Goal: Transaction & Acquisition: Purchase product/service

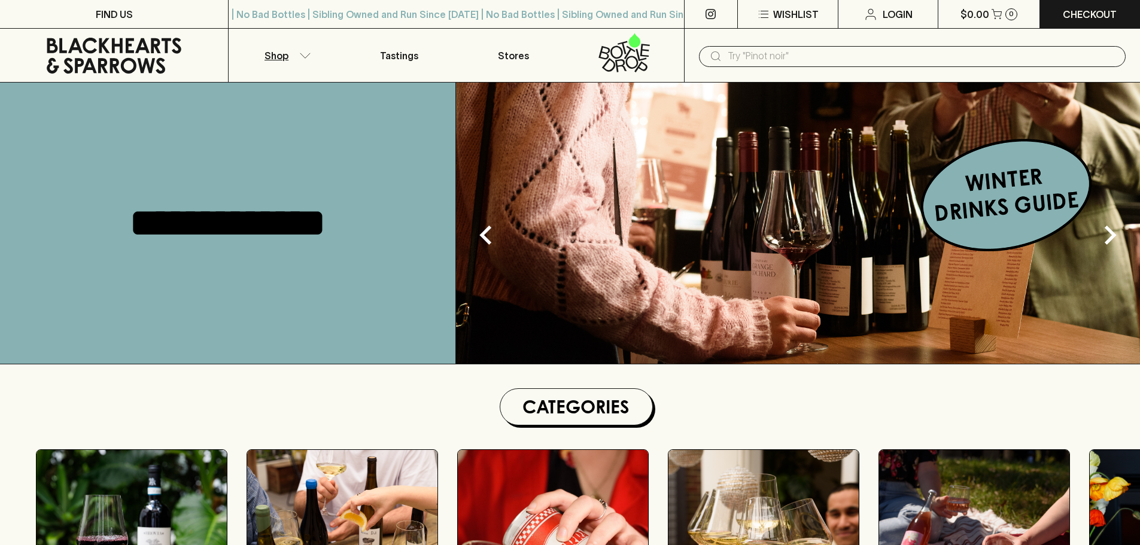
click at [299, 49] on button "Shop" at bounding box center [286, 55] width 114 height 53
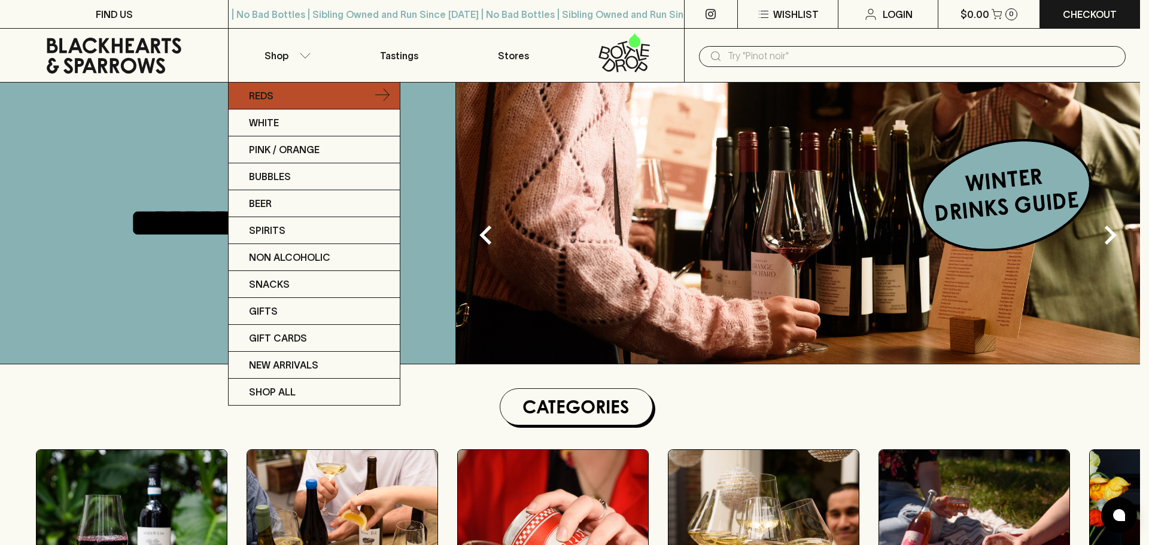
click at [269, 94] on p "Reds" at bounding box center [261, 96] width 25 height 14
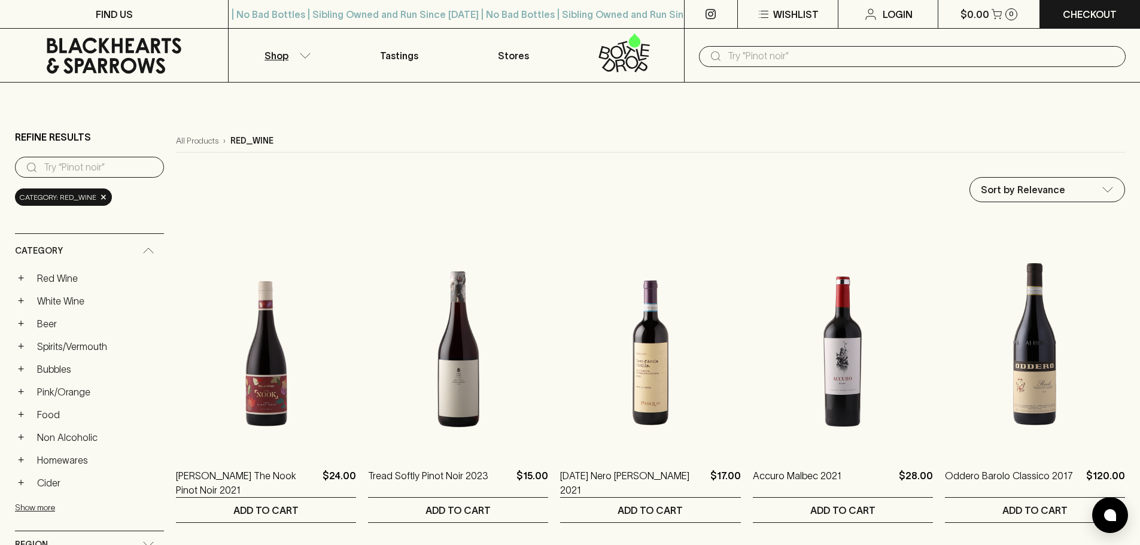
click at [822, 54] on input "text" at bounding box center [922, 56] width 388 height 19
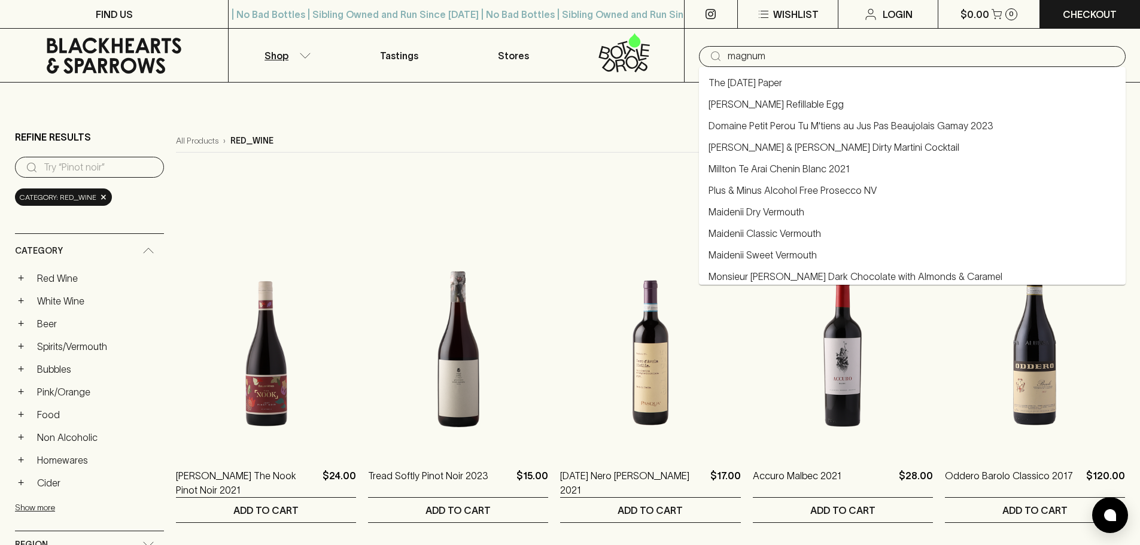
type input "magnum"
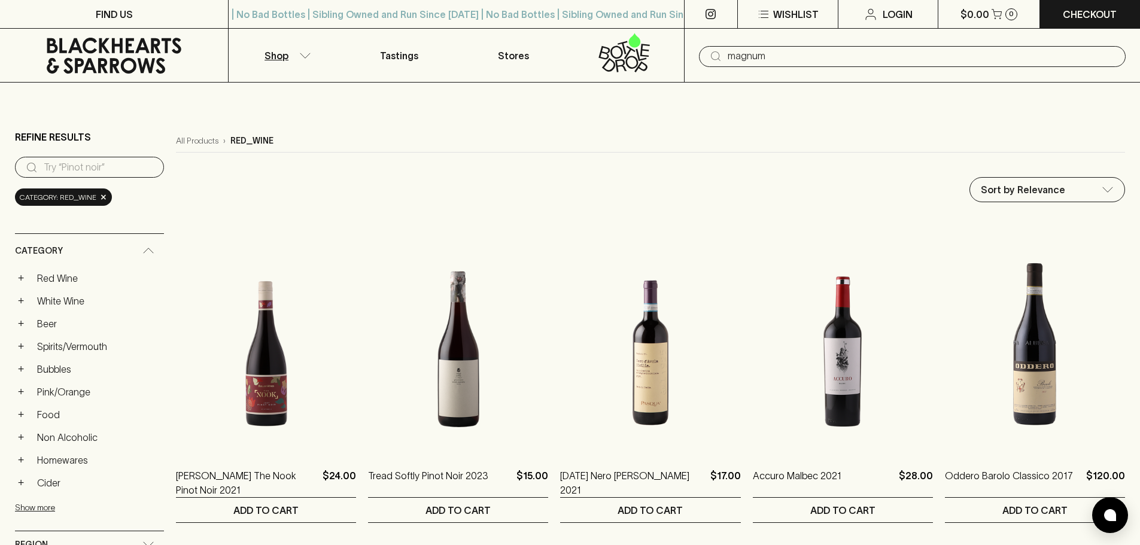
type input "magnum"
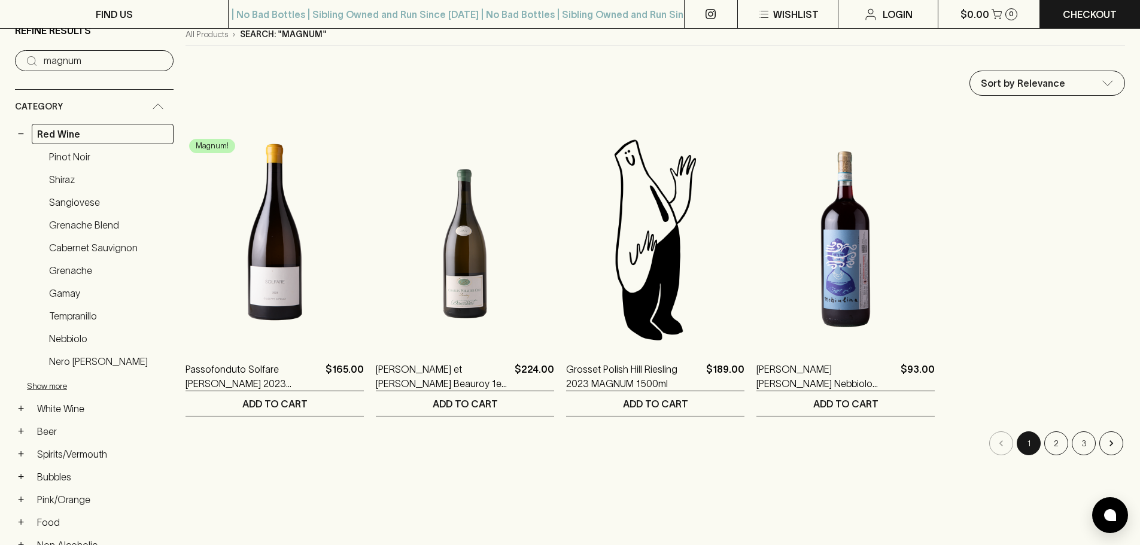
scroll to position [120, 0]
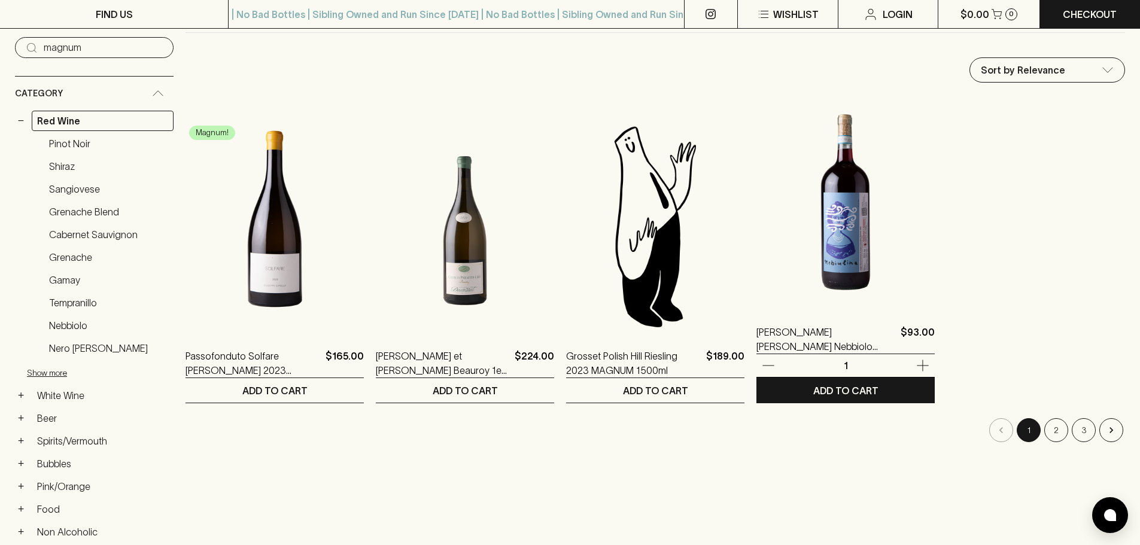
click at [852, 236] on img at bounding box center [846, 202] width 178 height 209
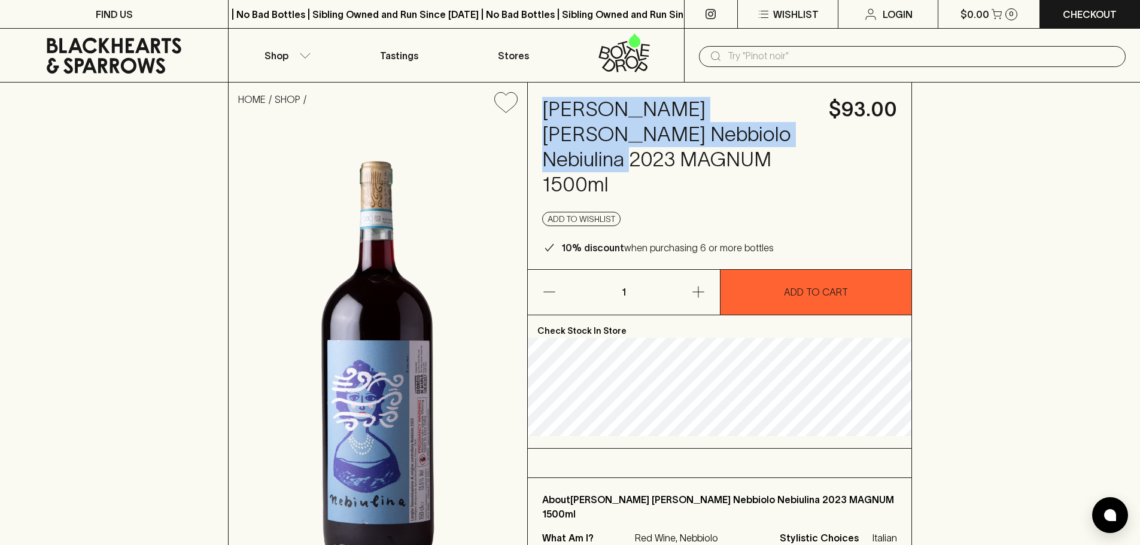
drag, startPoint x: 548, startPoint y: 110, endPoint x: 762, endPoint y: 124, distance: 214.8
click at [762, 124] on h4 "[PERSON_NAME] [PERSON_NAME] Nebbiolo Nebiulina 2023 MAGNUM 1500ml" at bounding box center [678, 147] width 272 height 101
copy h4 "Benotti Rosavica Langhe Nebbiolo Nebiulina 2023"
